Goal: Information Seeking & Learning: Learn about a topic

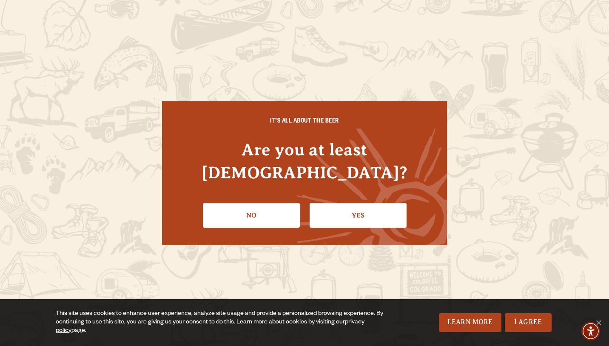
click at [351, 208] on link "Yes" at bounding box center [358, 215] width 97 height 25
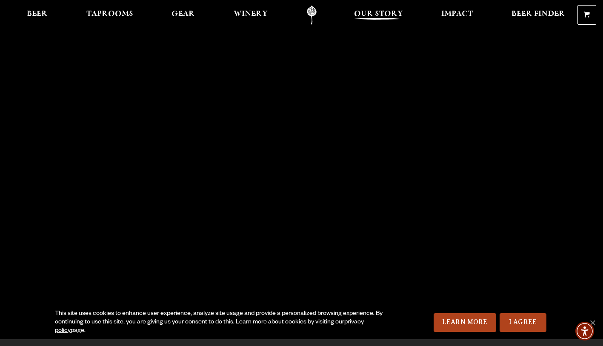
click at [379, 11] on span "Our Story" at bounding box center [378, 14] width 49 height 7
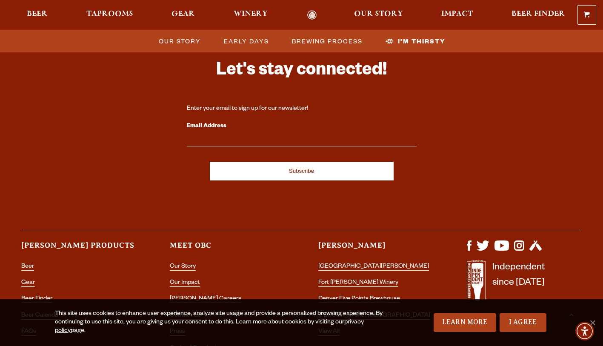
scroll to position [2868, 0]
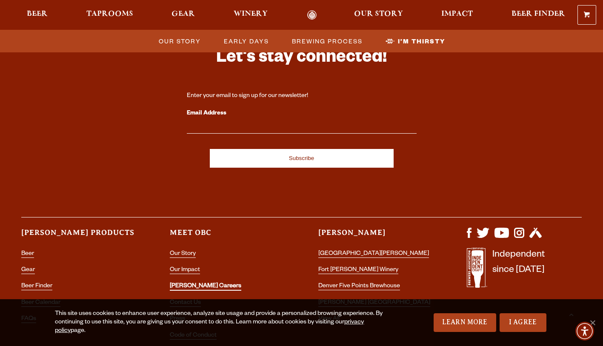
click at [191, 283] on link "[PERSON_NAME] Careers" at bounding box center [205, 287] width 71 height 8
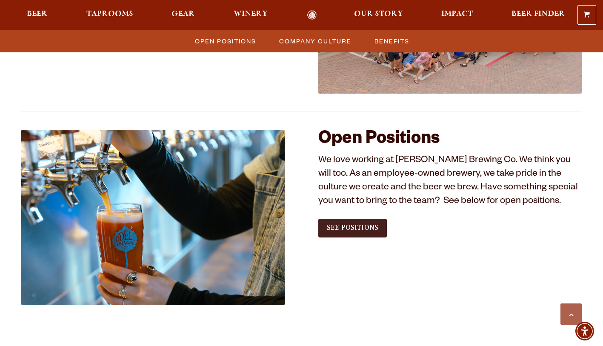
scroll to position [425, 0]
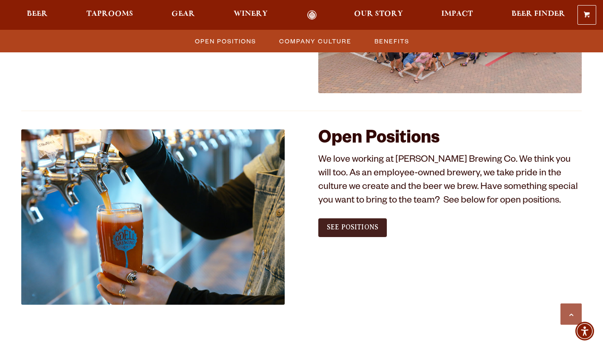
click at [358, 231] on link "See Positions" at bounding box center [352, 227] width 68 height 19
